Goal: Information Seeking & Learning: Learn about a topic

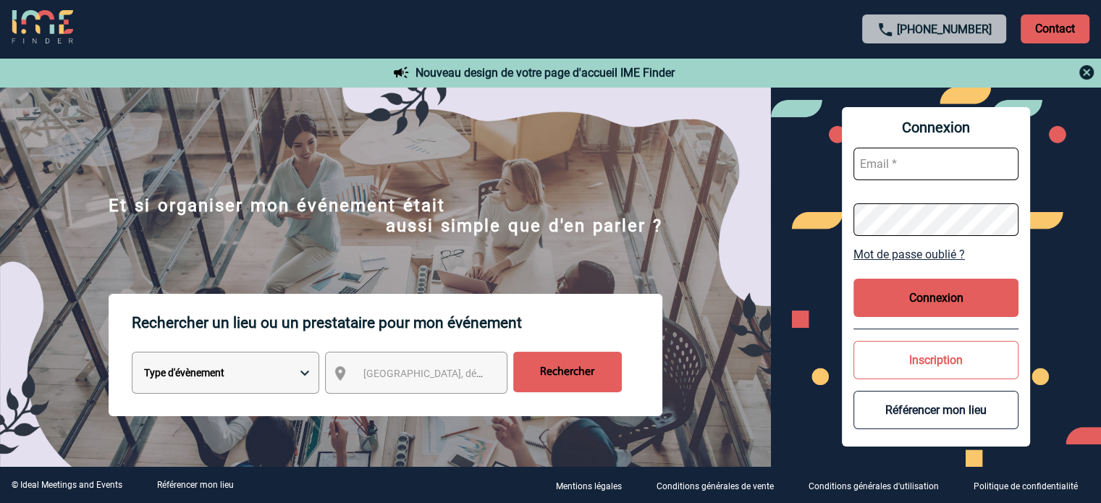
type input "[EMAIL_ADDRESS][DOMAIN_NAME]"
click at [930, 300] on button "Connexion" at bounding box center [935, 298] width 165 height 38
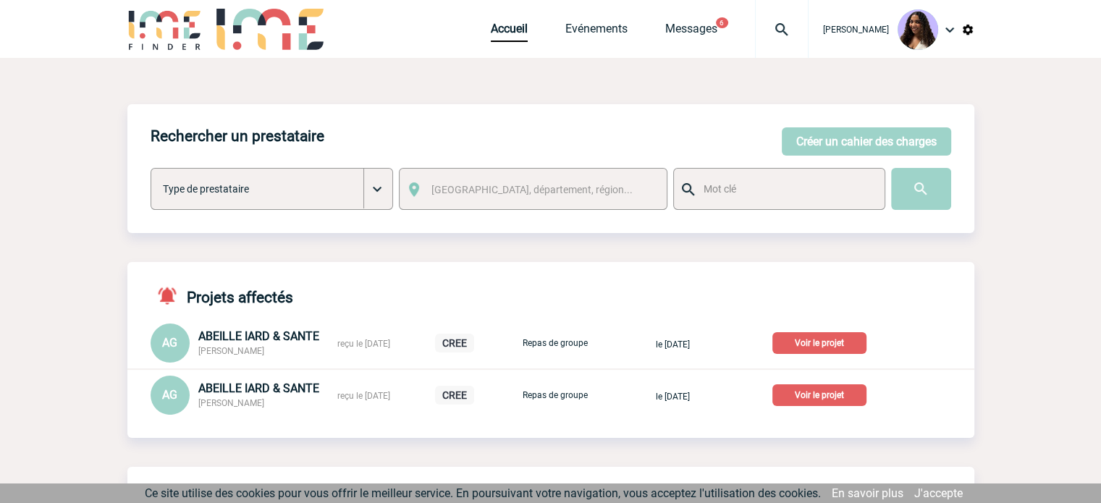
click at [856, 402] on p "Voir le projet" at bounding box center [819, 395] width 94 height 22
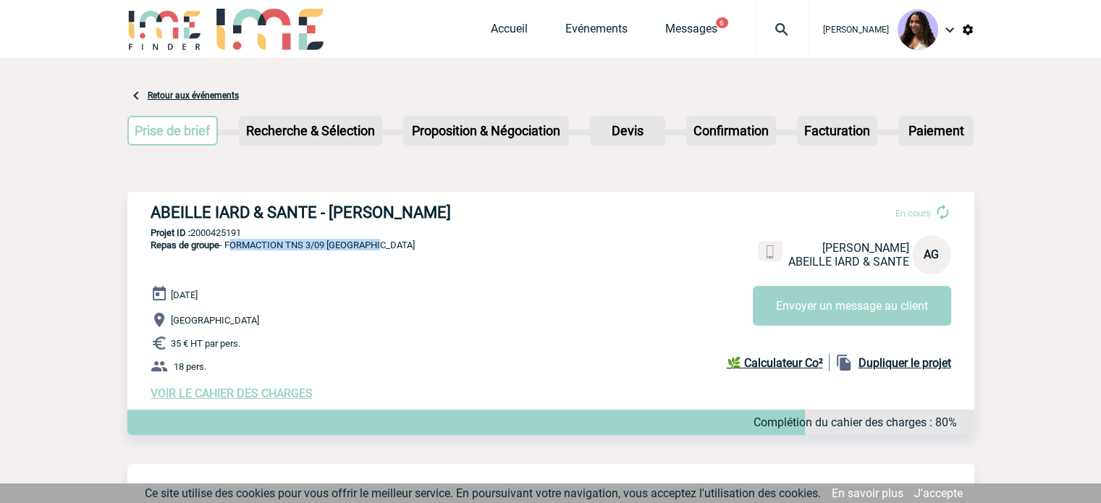
drag, startPoint x: 377, startPoint y: 248, endPoint x: 229, endPoint y: 253, distance: 148.5
click at [229, 253] on div "ABEILLE IARD & SANTE - Amélie GHIO En cours Amélie GHIO ABEILLE IARD & SANTE AG…" at bounding box center [550, 302] width 847 height 220
copy span "FORMACTION TNS 3/09 MARSEILLE"
click at [497, 252] on div "ABEILLE IARD & SANTE - Amélie GHIO En cours Amélie GHIO ABEILLE IARD & SANTE AG…" at bounding box center [550, 302] width 847 height 220
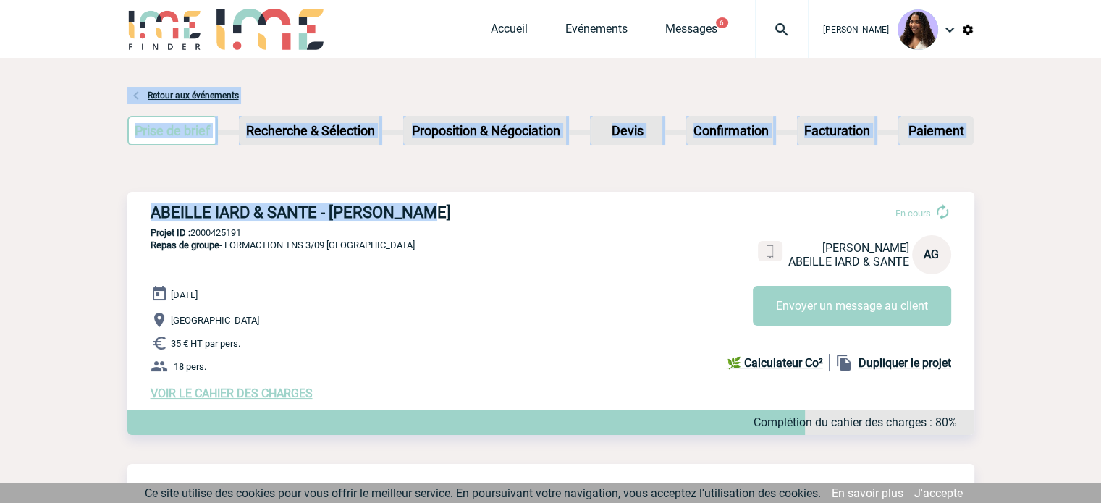
drag, startPoint x: 334, startPoint y: 213, endPoint x: 122, endPoint y: 214, distance: 212.8
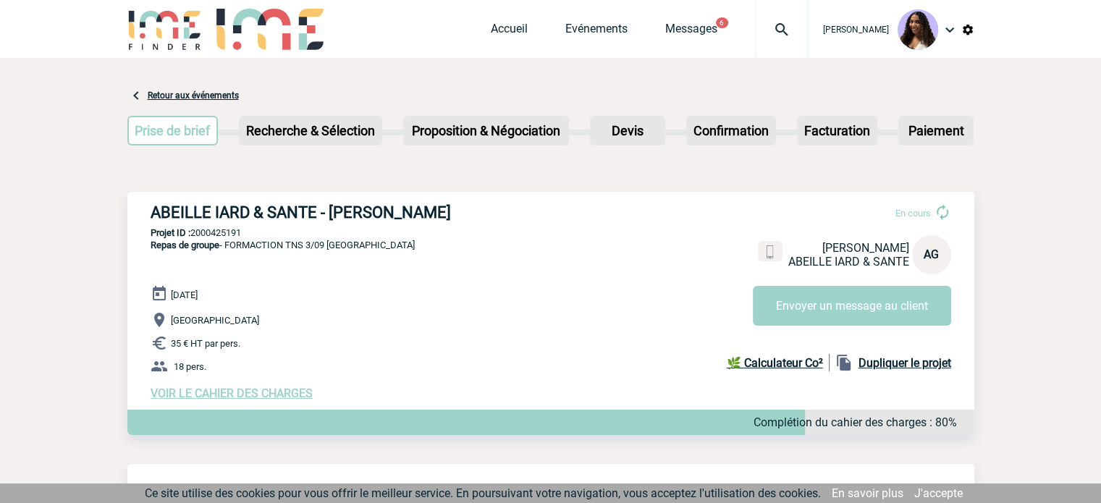
click at [333, 250] on span "Repas de groupe - FORMACTION TNS 3/09 MARSEILLE" at bounding box center [283, 245] width 264 height 11
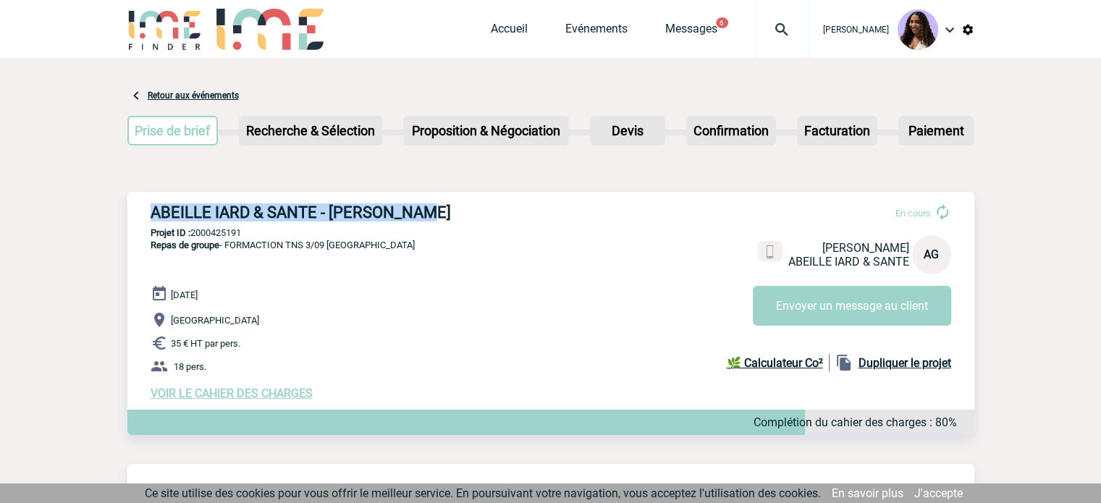
drag, startPoint x: 363, startPoint y: 217, endPoint x: 153, endPoint y: 219, distance: 209.9
click at [153, 219] on h3 "ABEILLE IARD & SANTE - [PERSON_NAME]" at bounding box center [368, 212] width 434 height 18
copy h3 "ABEILLE IARD & SANTE - [PERSON_NAME]"
drag, startPoint x: 258, startPoint y: 233, endPoint x: 190, endPoint y: 231, distance: 68.1
click at [190, 231] on p "Projet ID : 2000425191" at bounding box center [550, 232] width 847 height 11
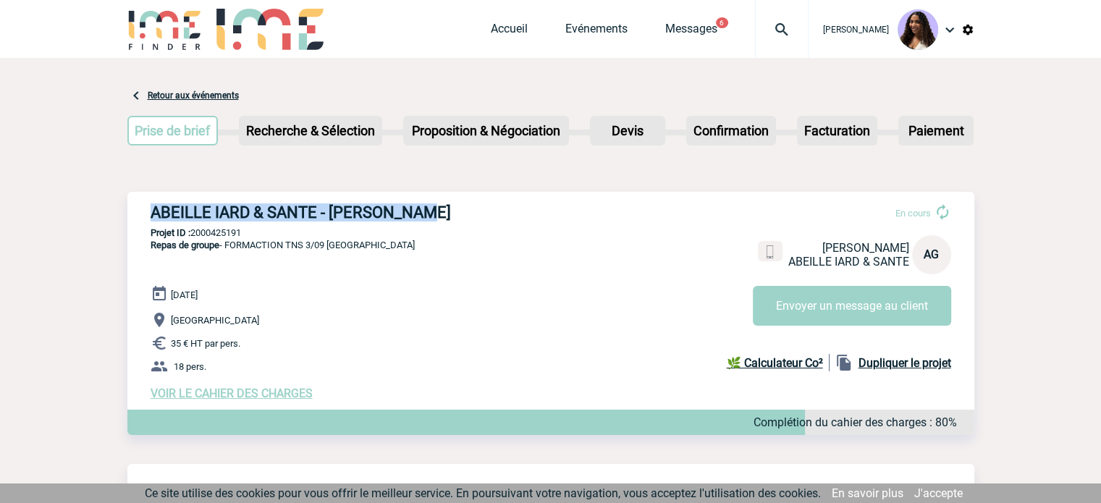
copy p "2000425191"
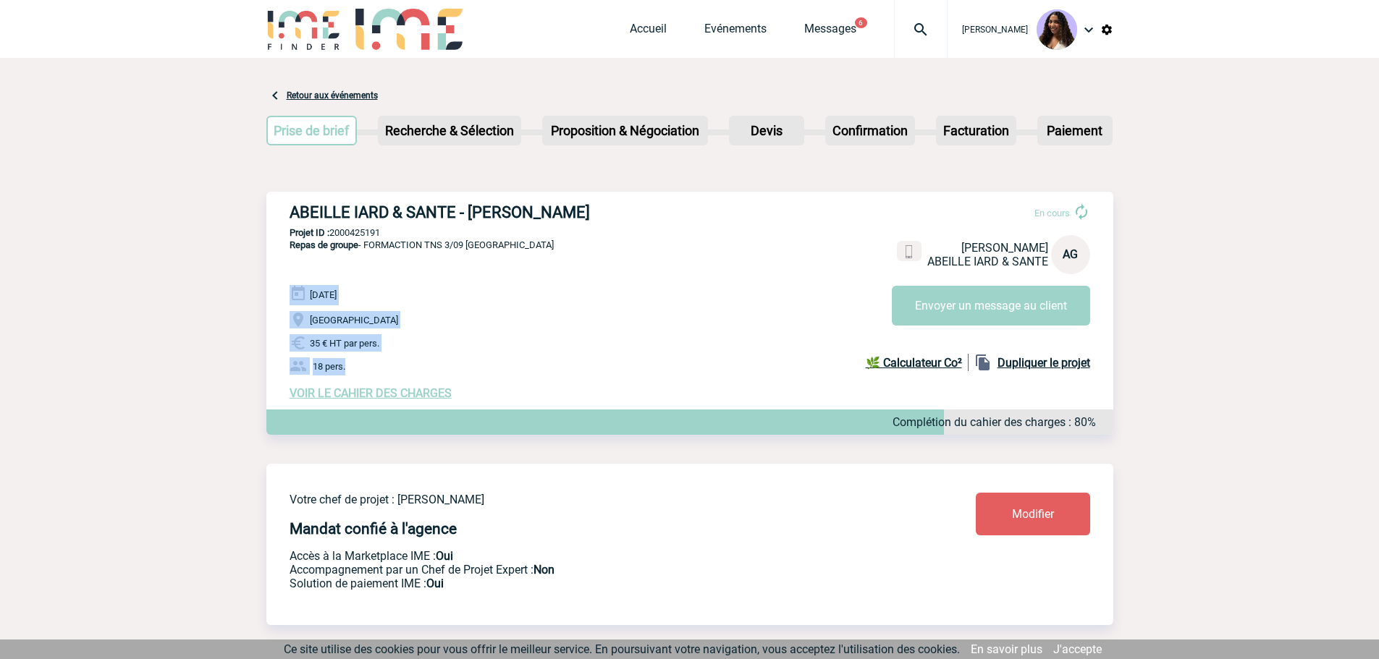
drag, startPoint x: 283, startPoint y: 294, endPoint x: 420, endPoint y: 371, distance: 156.9
click at [421, 371] on div "ABEILLE IARD & SANTE - Amélie GHIO En cours Amélie GHIO ABEILLE IARD & SANTE AG…" at bounding box center [689, 302] width 847 height 220
copy div "03 Septembre 2025 Marseille 35 € HT par pers. 18 pers."
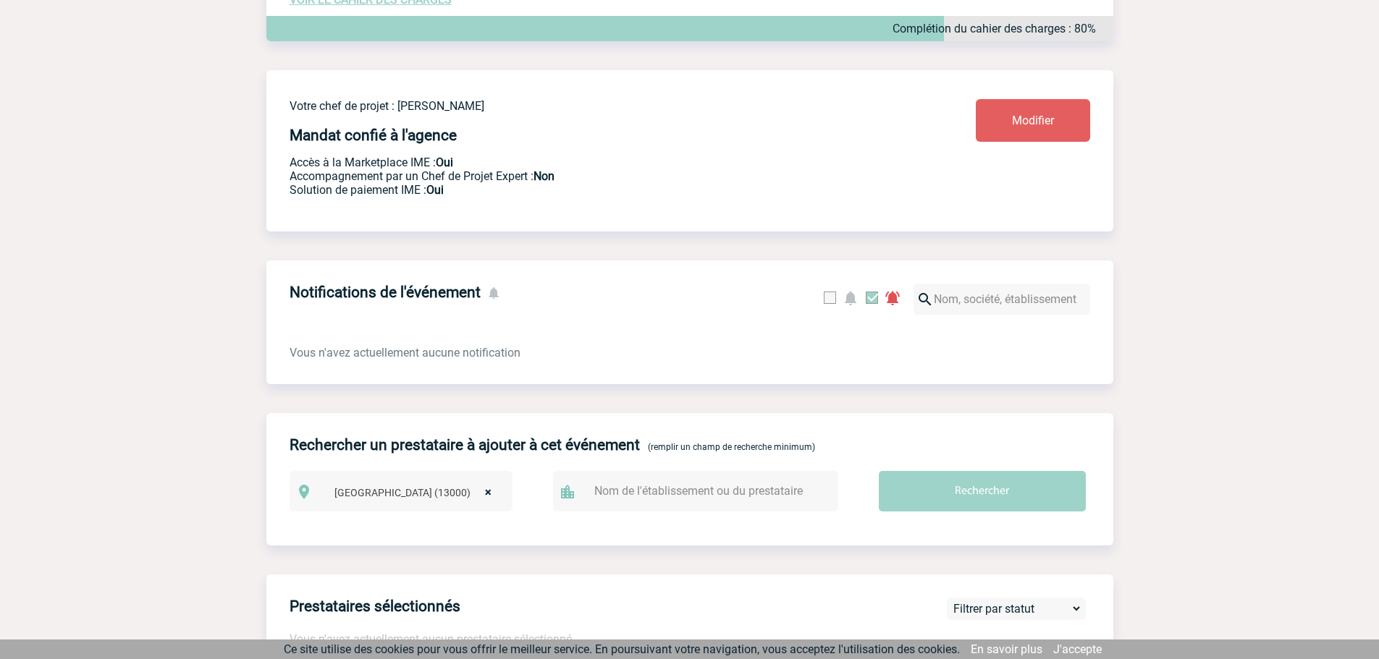
scroll to position [226, 0]
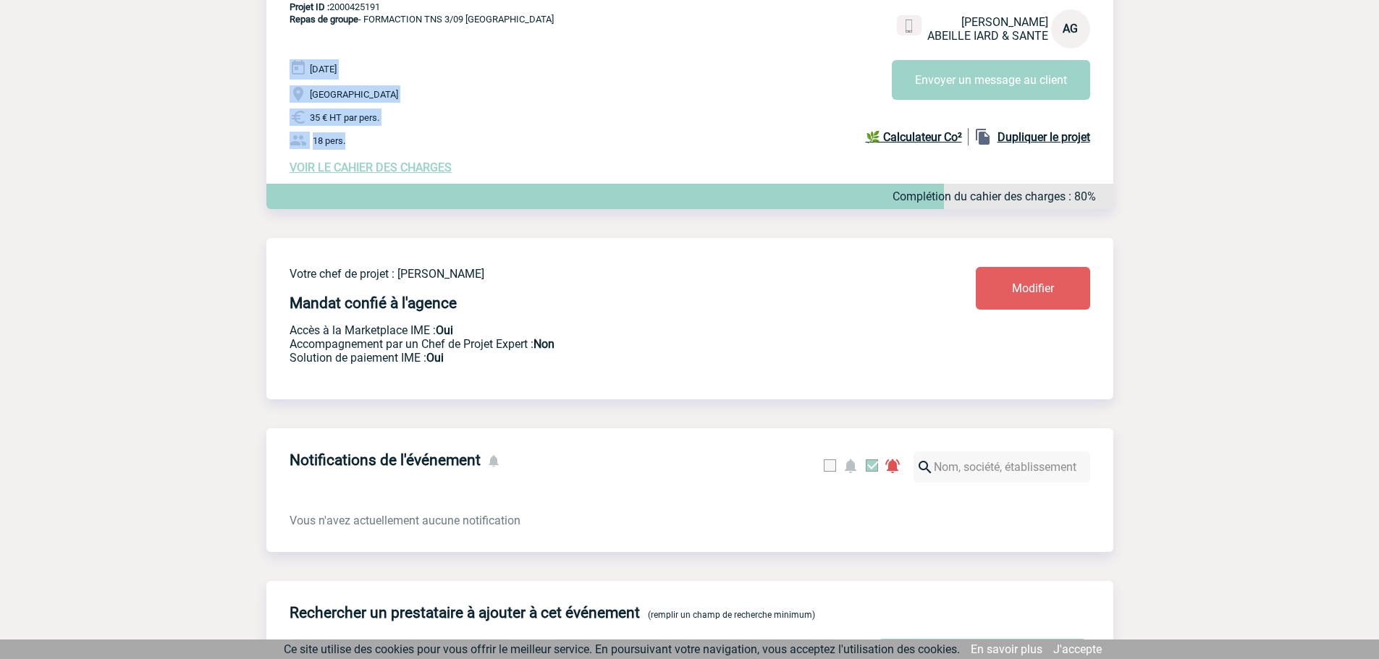
click at [372, 174] on span "VOIR LE CAHIER DES CHARGES" at bounding box center [371, 168] width 162 height 14
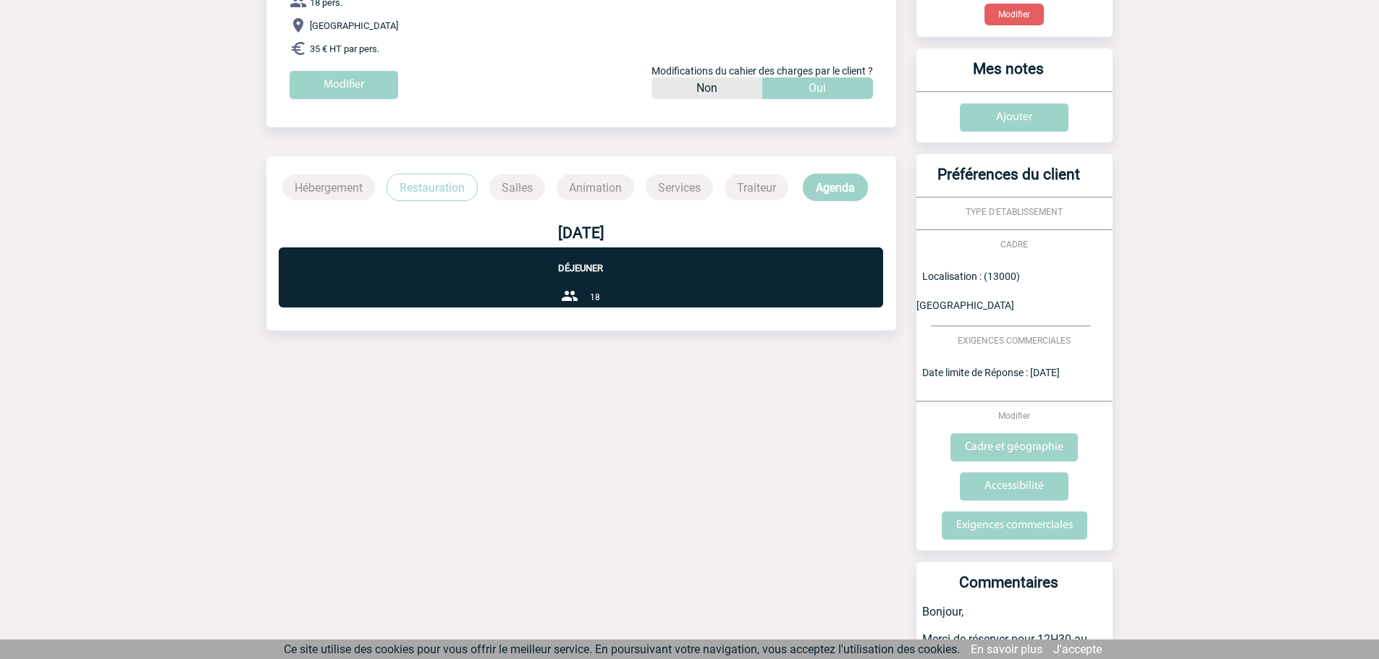
click at [413, 187] on p "Restauration" at bounding box center [432, 188] width 91 height 28
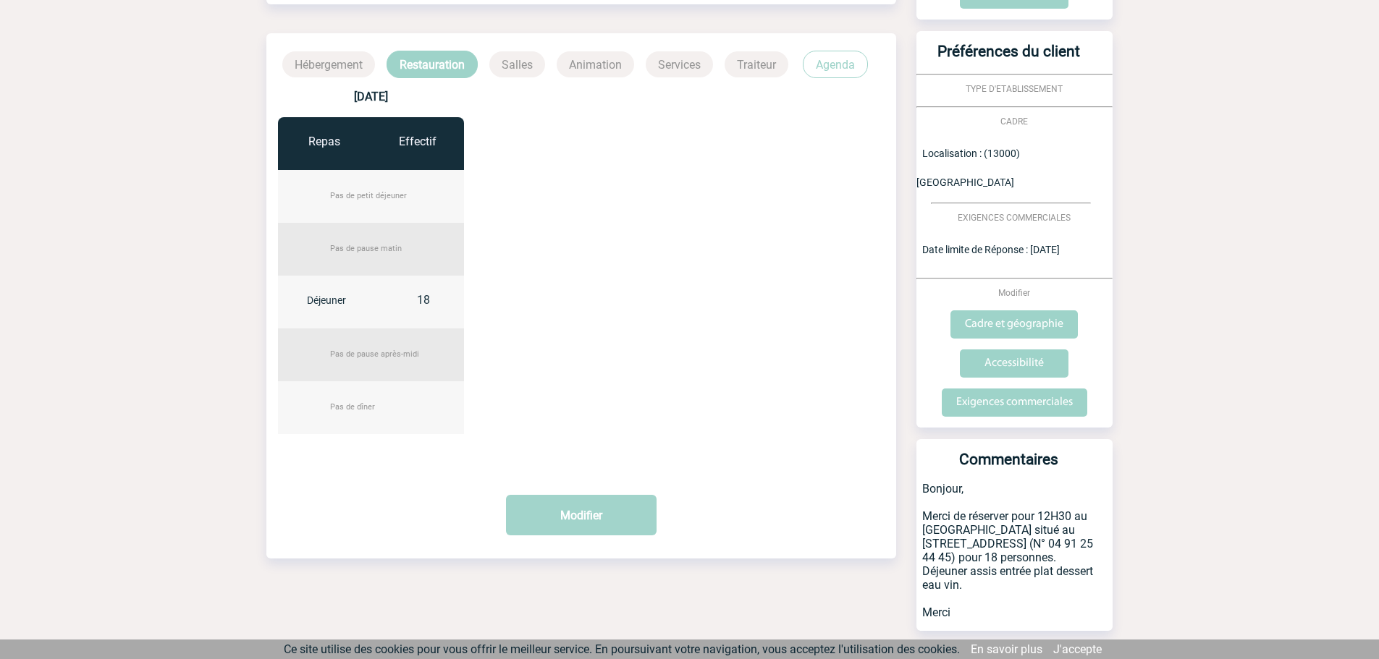
scroll to position [376, 0]
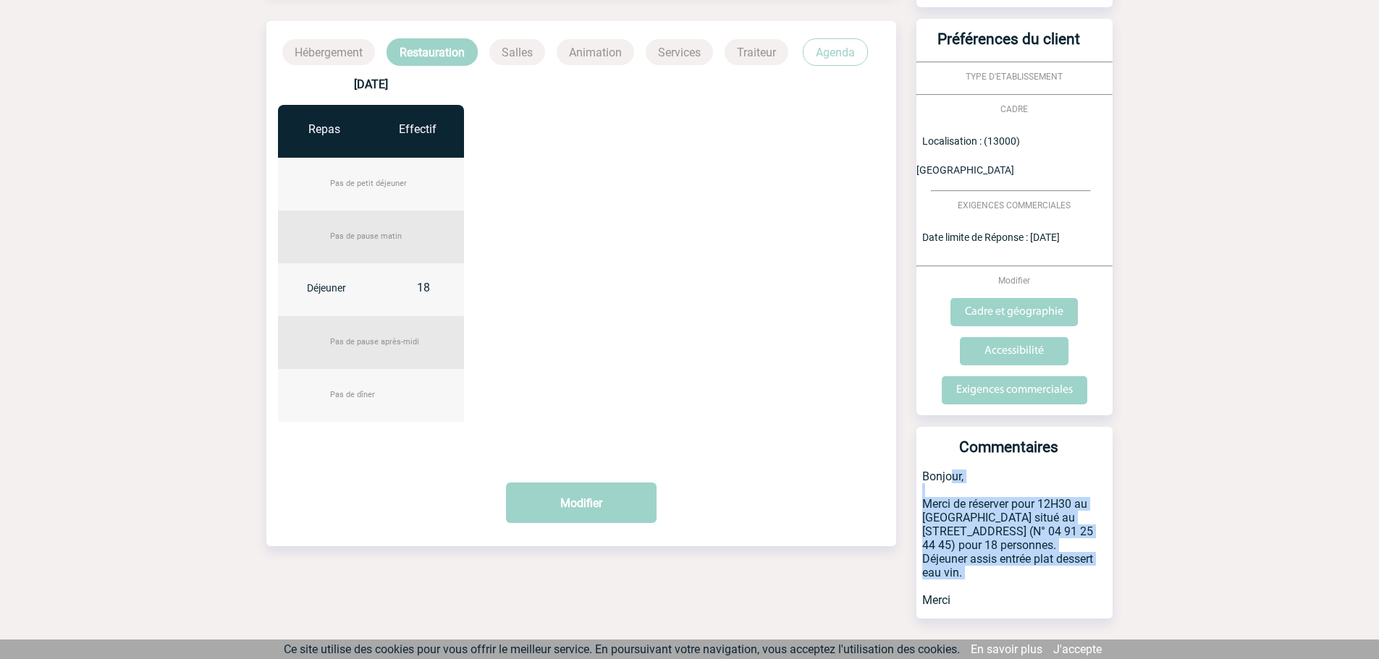
drag, startPoint x: 922, startPoint y: 446, endPoint x: 993, endPoint y: 557, distance: 131.5
click at [993, 557] on p "Bonjour, Merci de réserver pour 12H30 au café thaï situé au 136 Rue du Rouet (N…" at bounding box center [1014, 544] width 196 height 149
copy p "Bonjour, Merci de réserver pour 12H30 au café thaï situé au 136 Rue du Rouet (N…"
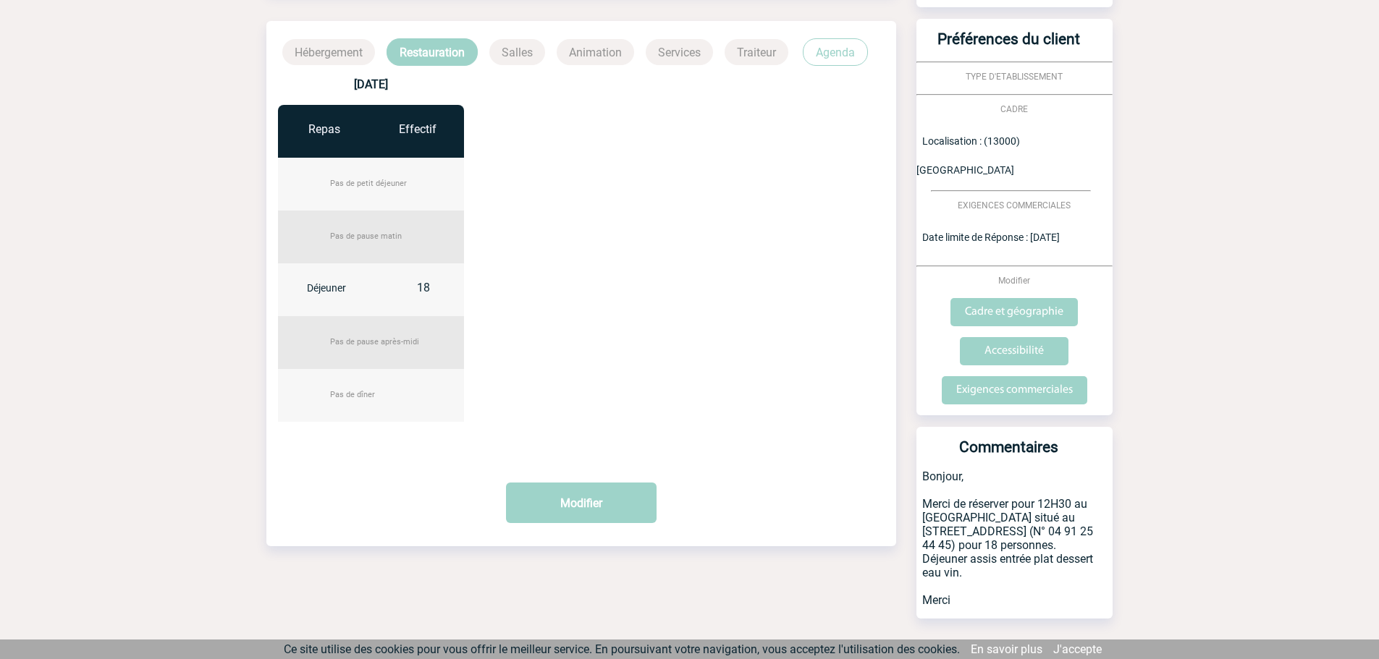
drag, startPoint x: 1134, startPoint y: 491, endPoint x: 1081, endPoint y: 491, distance: 52.1
click at [1134, 491] on body "Jessica NETO BOGALHO Accueil Evénements 6" at bounding box center [689, 156] width 1379 height 1065
drag, startPoint x: 923, startPoint y: 489, endPoint x: 968, endPoint y: 486, distance: 45.0
click at [968, 486] on p "Bonjour, Merci de réserver pour 12H30 au café thaï situé au 136 Rue du Rouet (N…" at bounding box center [1014, 544] width 196 height 149
copy p "café thaï"
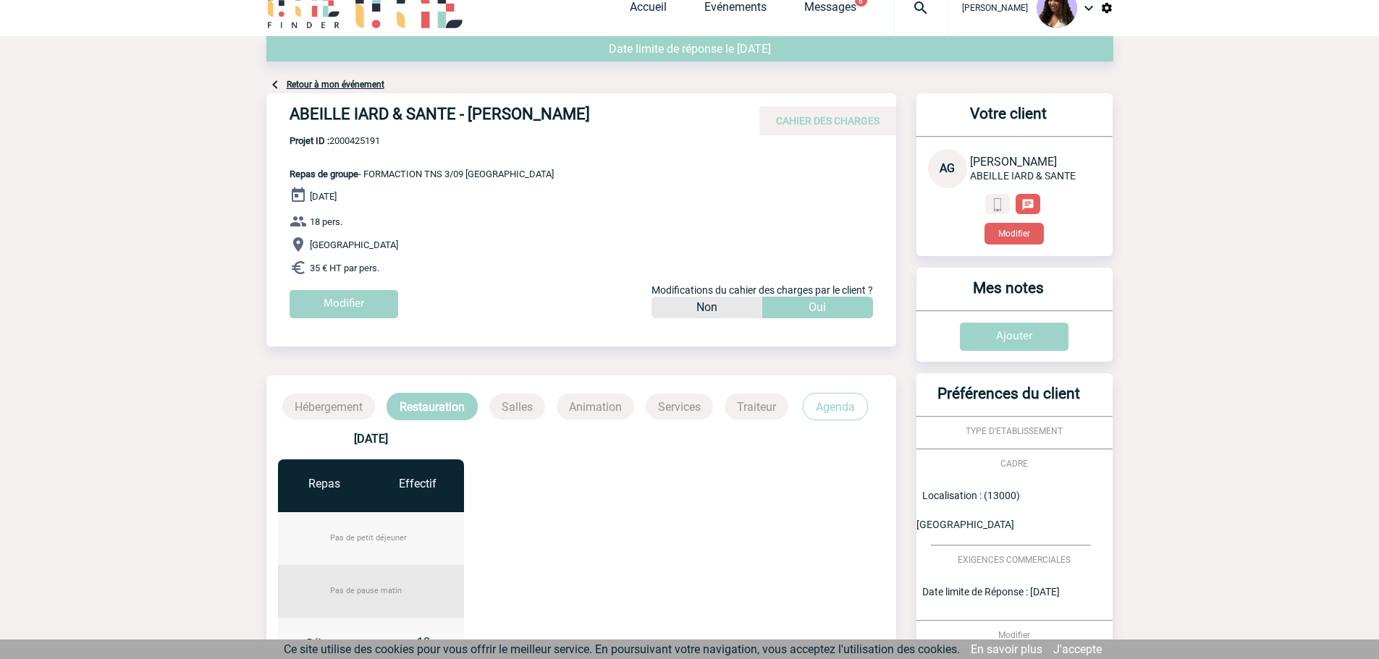
scroll to position [0, 0]
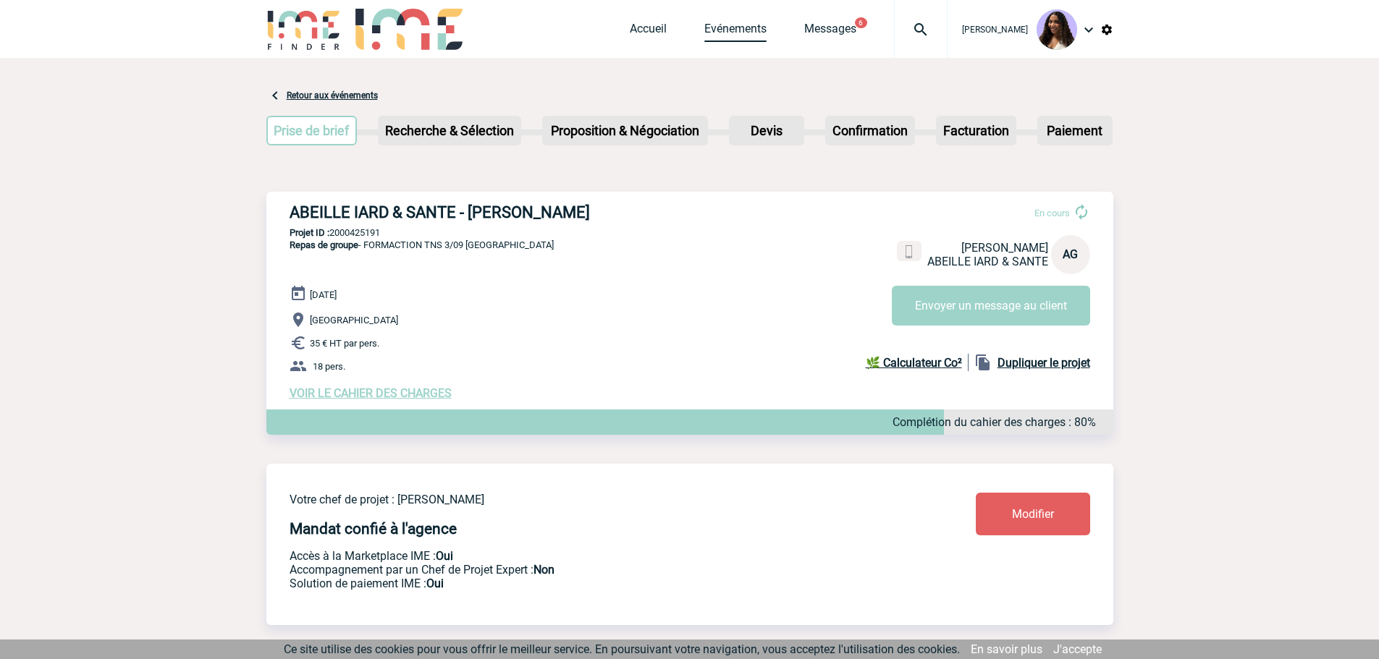
click at [709, 26] on link "Evénements" at bounding box center [735, 32] width 62 height 20
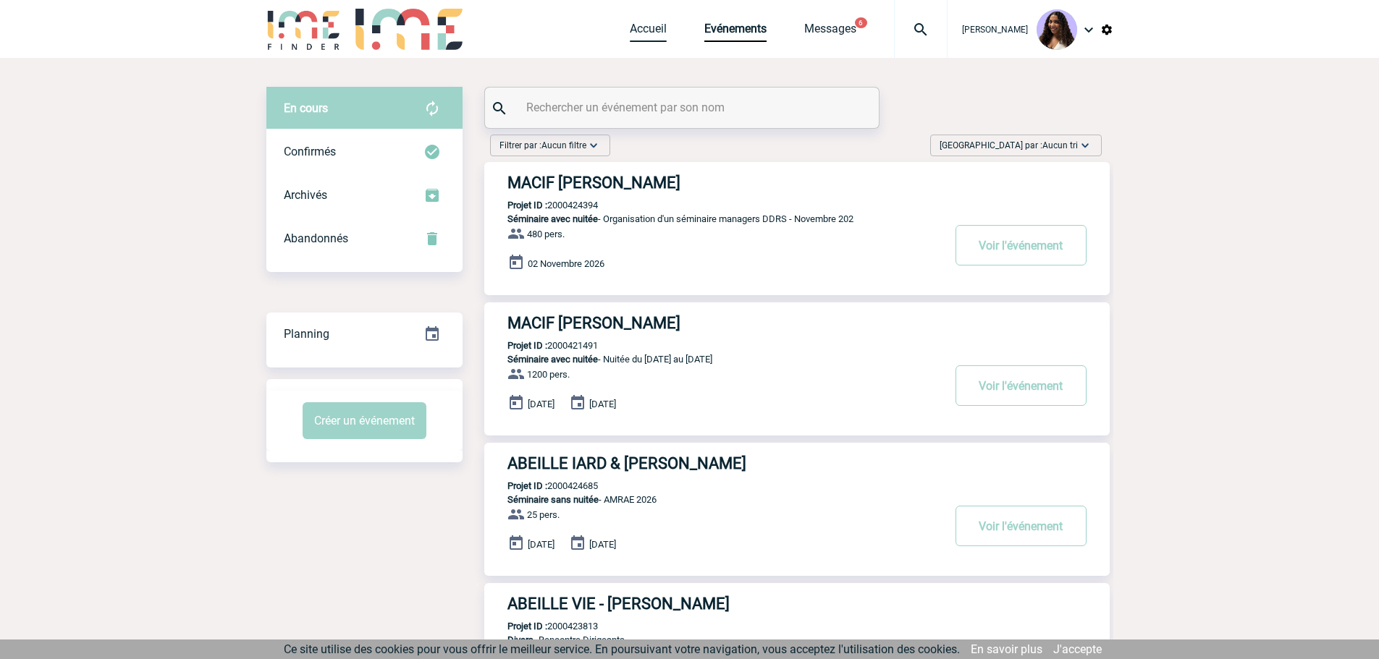
click at [630, 33] on link "Accueil" at bounding box center [648, 32] width 37 height 20
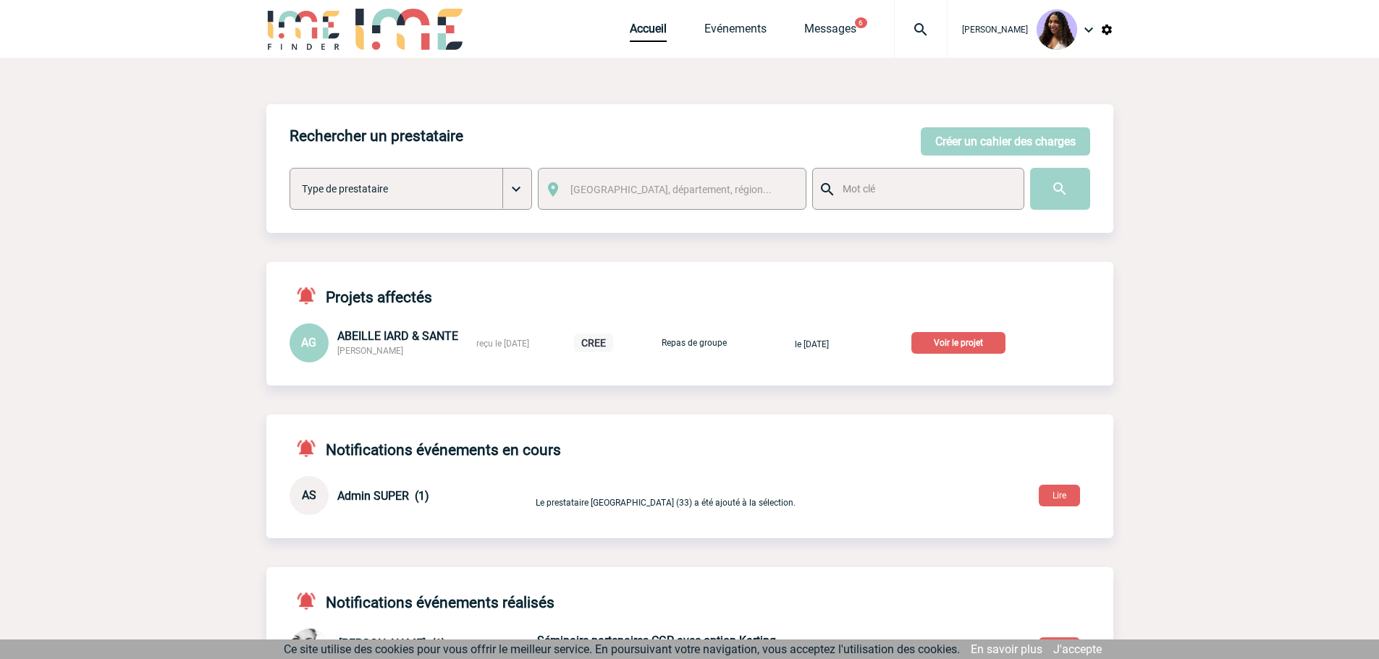
click at [984, 342] on p "Voir le projet" at bounding box center [958, 343] width 94 height 22
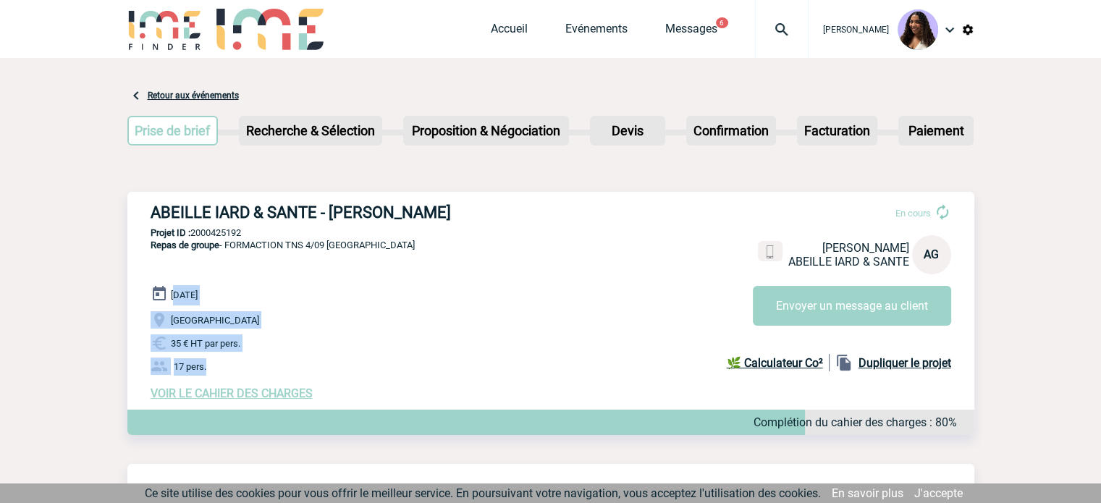
drag, startPoint x: 174, startPoint y: 295, endPoint x: 261, endPoint y: 362, distance: 110.5
click at [261, 362] on div "[DATE] [GEOGRAPHIC_DATA] 35 € HT par pers. 17 pers. VOIR LE CAHIER DES CHARGES …" at bounding box center [563, 342] width 824 height 115
drag, startPoint x: 347, startPoint y: 321, endPoint x: 294, endPoint y: 331, distance: 54.5
click at [347, 321] on p "[GEOGRAPHIC_DATA]" at bounding box center [563, 319] width 824 height 17
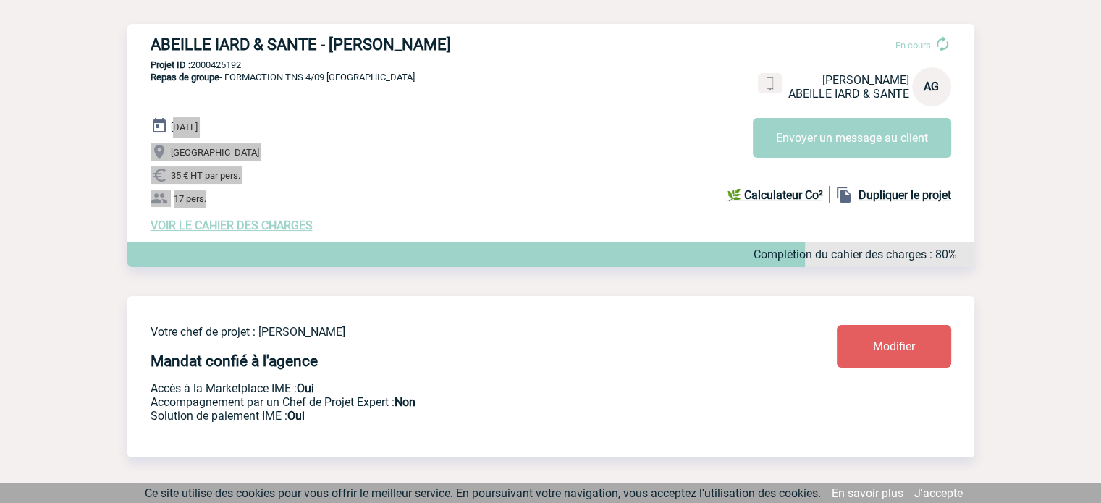
scroll to position [169, 0]
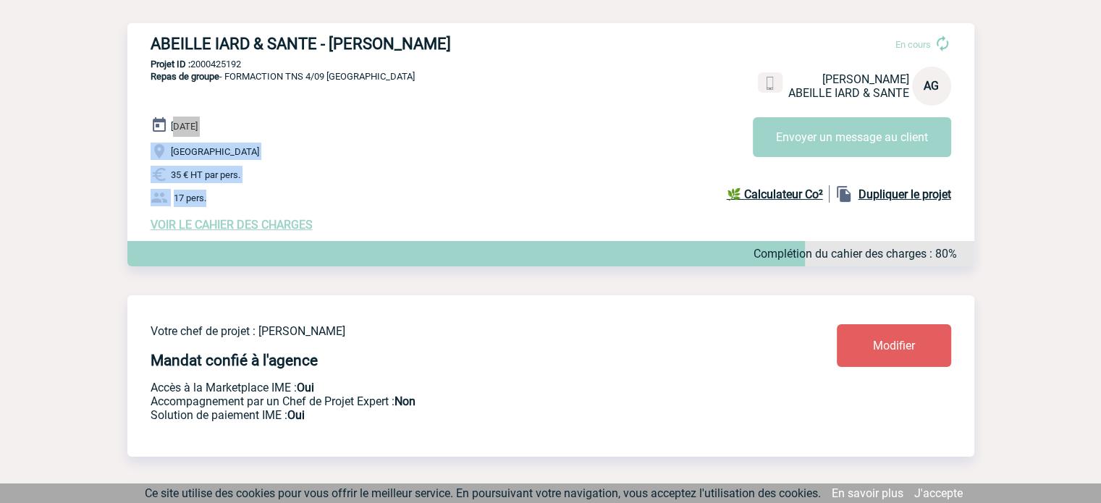
click at [247, 229] on span "VOIR LE CAHIER DES CHARGES" at bounding box center [232, 225] width 162 height 14
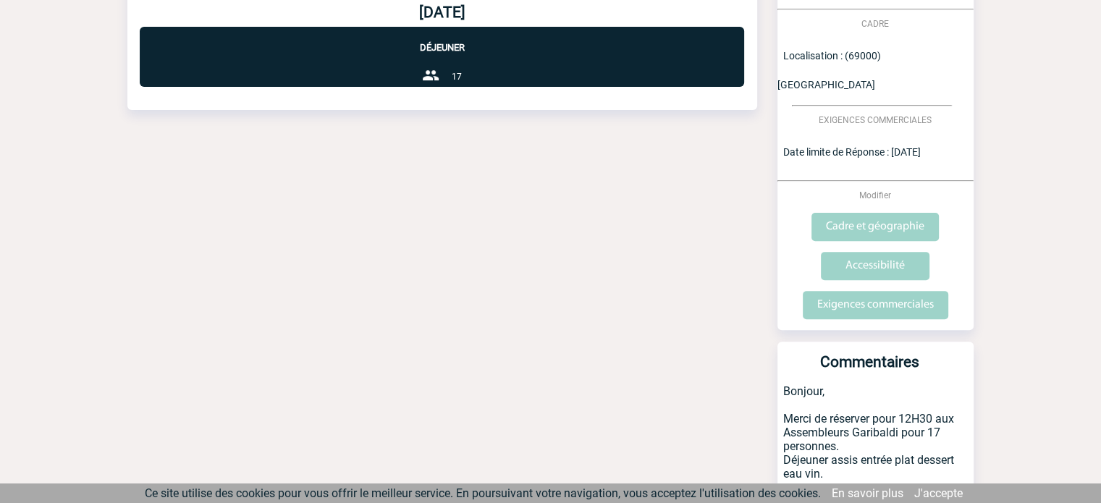
scroll to position [520, 0]
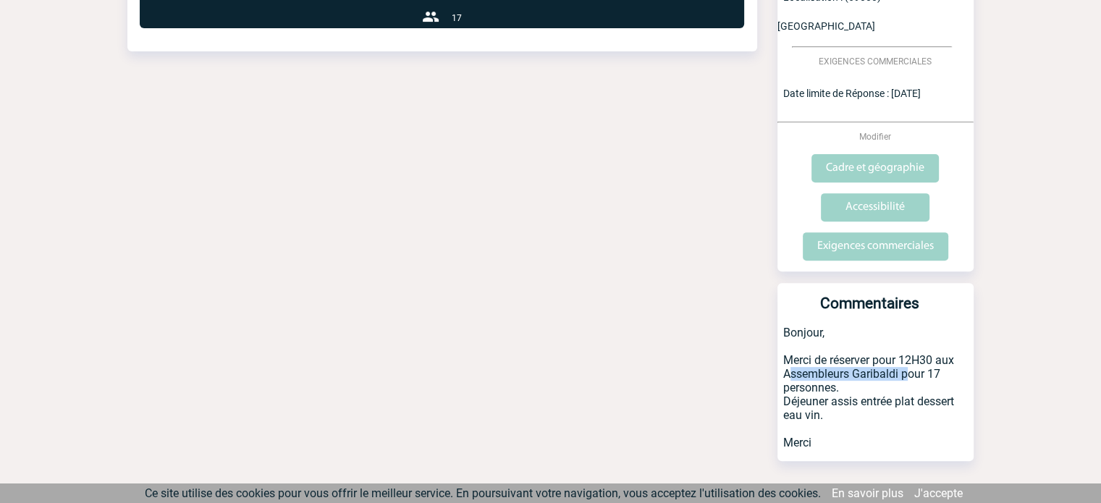
drag, startPoint x: 900, startPoint y: 345, endPoint x: 784, endPoint y: 347, distance: 116.6
click at [784, 347] on p "Bonjour, Merci de réserver pour 12H30 aux Assembleurs Garibaldi pour 17 personn…" at bounding box center [875, 393] width 196 height 135
copy p "Assembleurs Garibaldi"
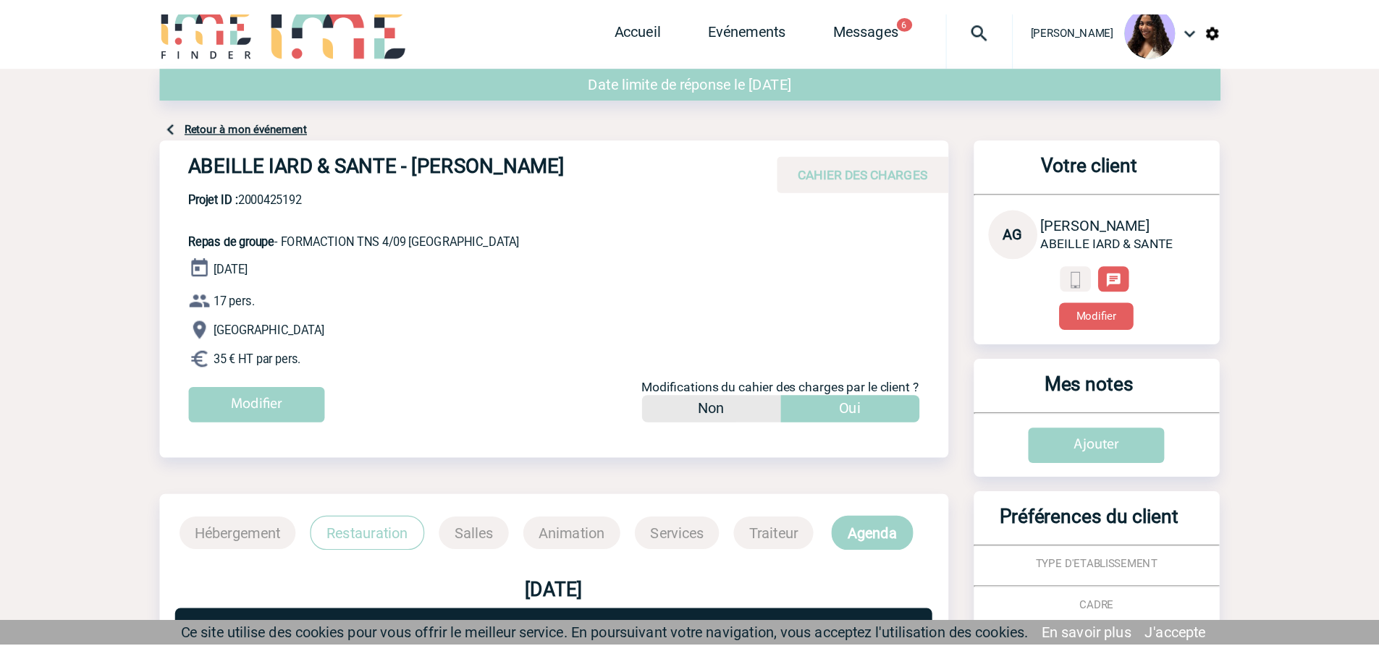
scroll to position [0, 0]
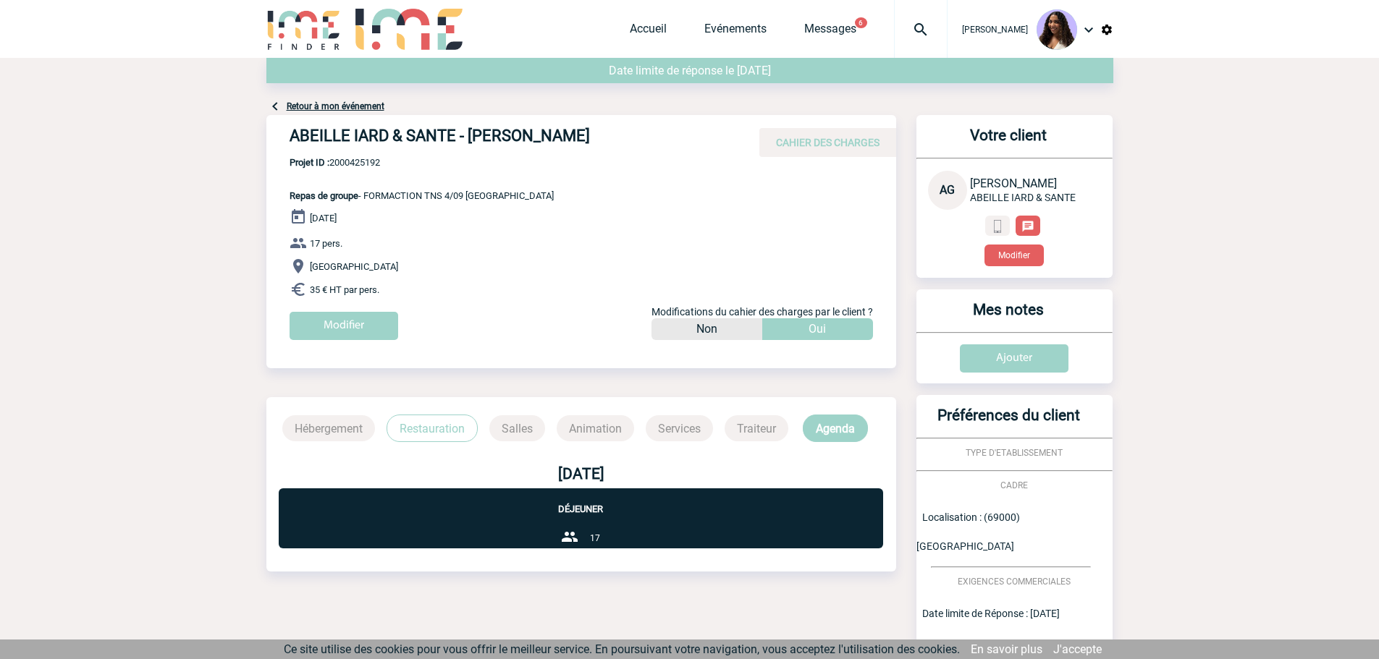
click at [895, 30] on img at bounding box center [921, 29] width 52 height 17
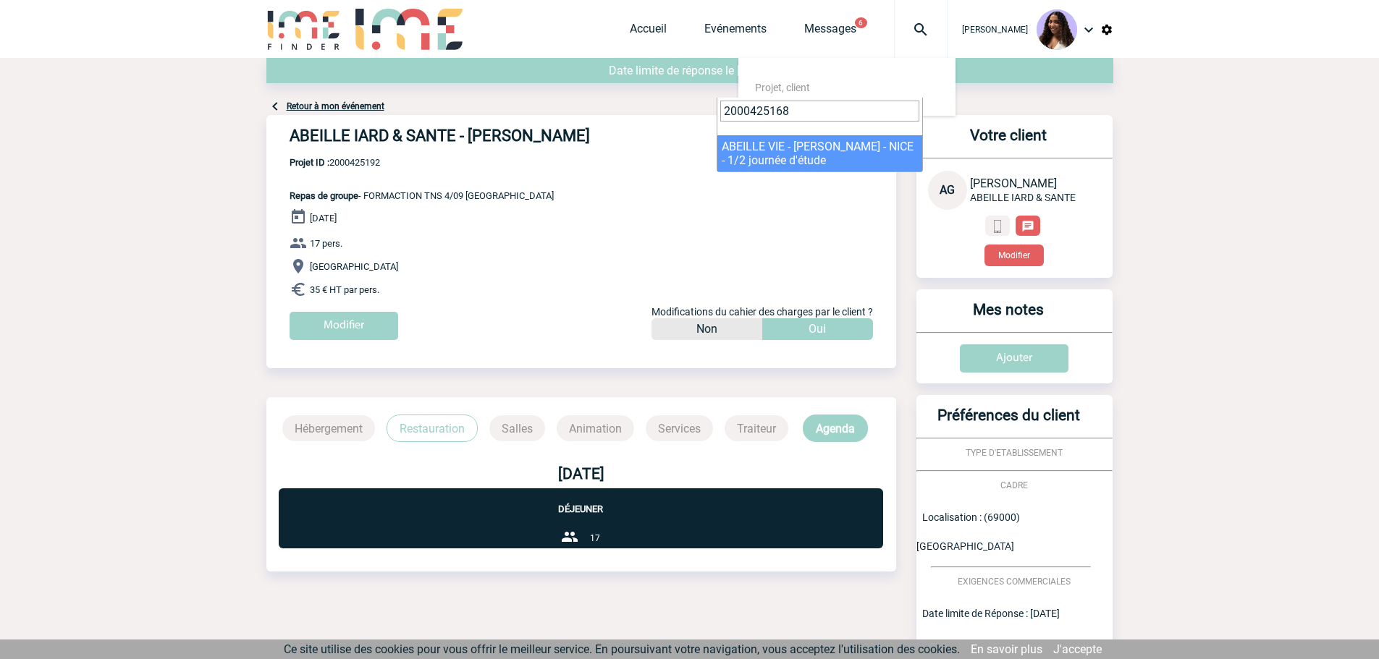
type input "2000425168"
select select "24669"
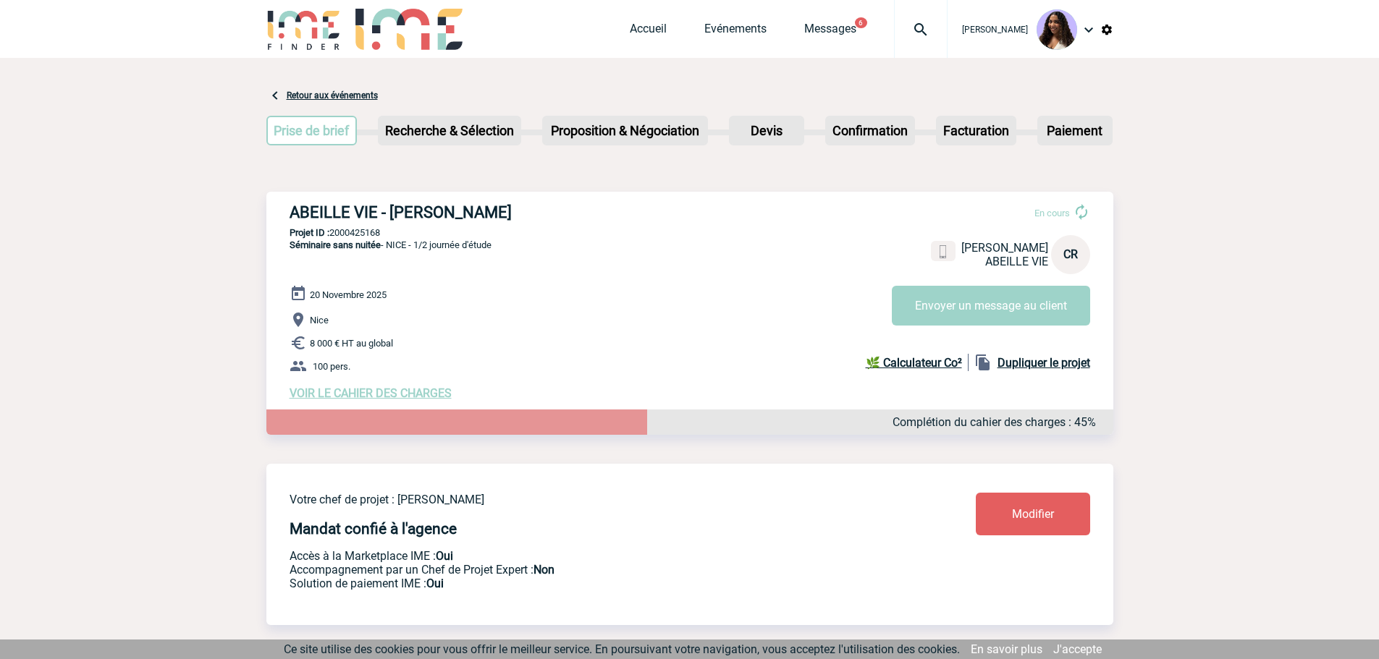
drag, startPoint x: 387, startPoint y: 250, endPoint x: 520, endPoint y: 251, distance: 133.2
click at [520, 251] on div "ABEILLE VIE - [PERSON_NAME] En cours [PERSON_NAME] VIE CR Envoyer un message au…" at bounding box center [689, 302] width 847 height 220
copy span "NICE - 1/2 journée d'étude"
